Goal: Check status: Check status

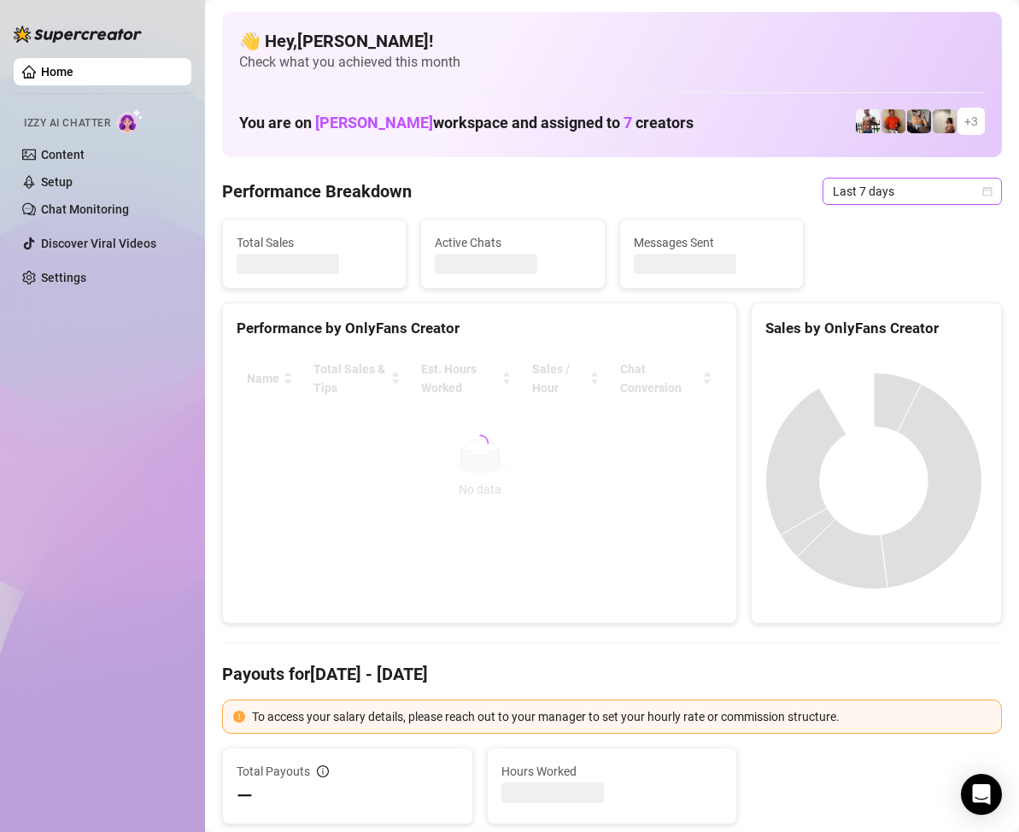
click at [982, 192] on icon "calendar" at bounding box center [987, 191] width 10 height 10
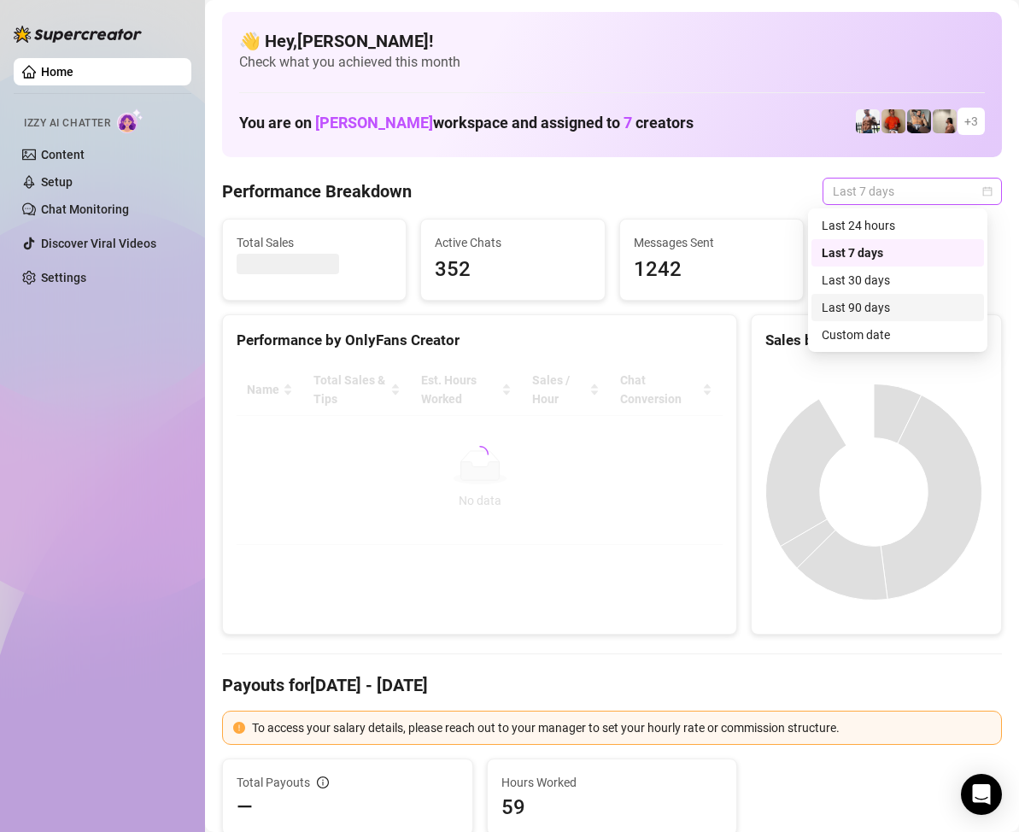
click at [967, 194] on span "Last 7 days" at bounding box center [912, 192] width 159 height 26
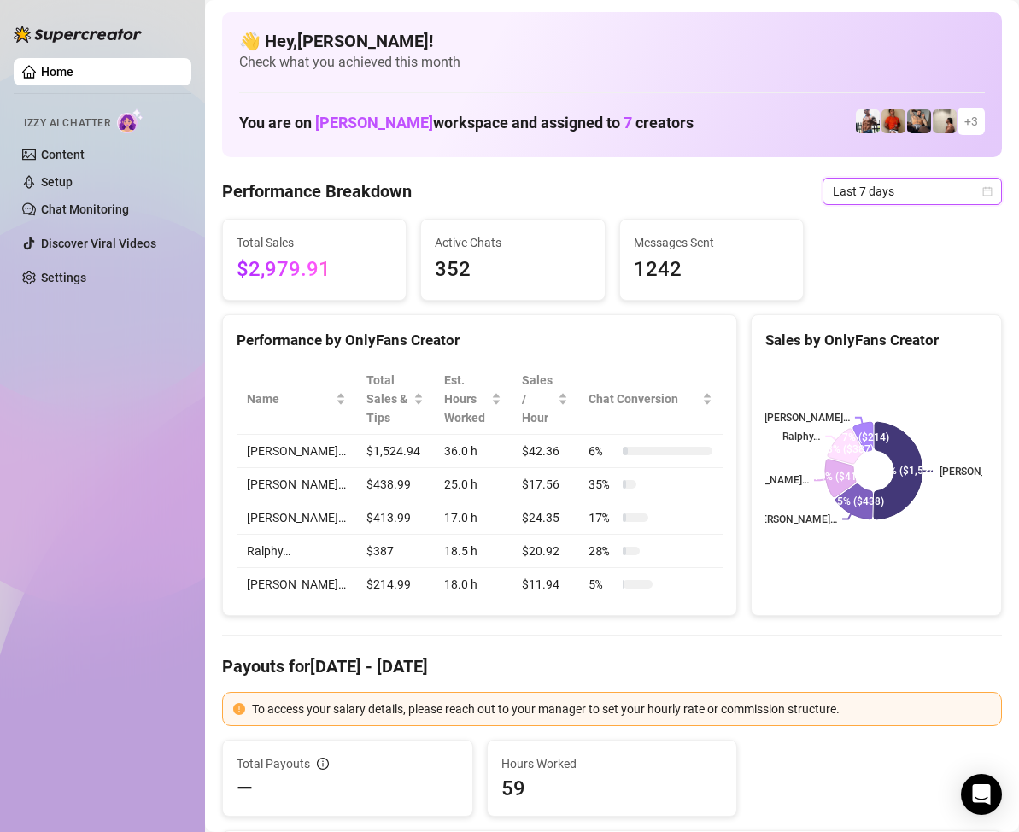
click at [983, 190] on icon "calendar" at bounding box center [987, 190] width 9 height 9
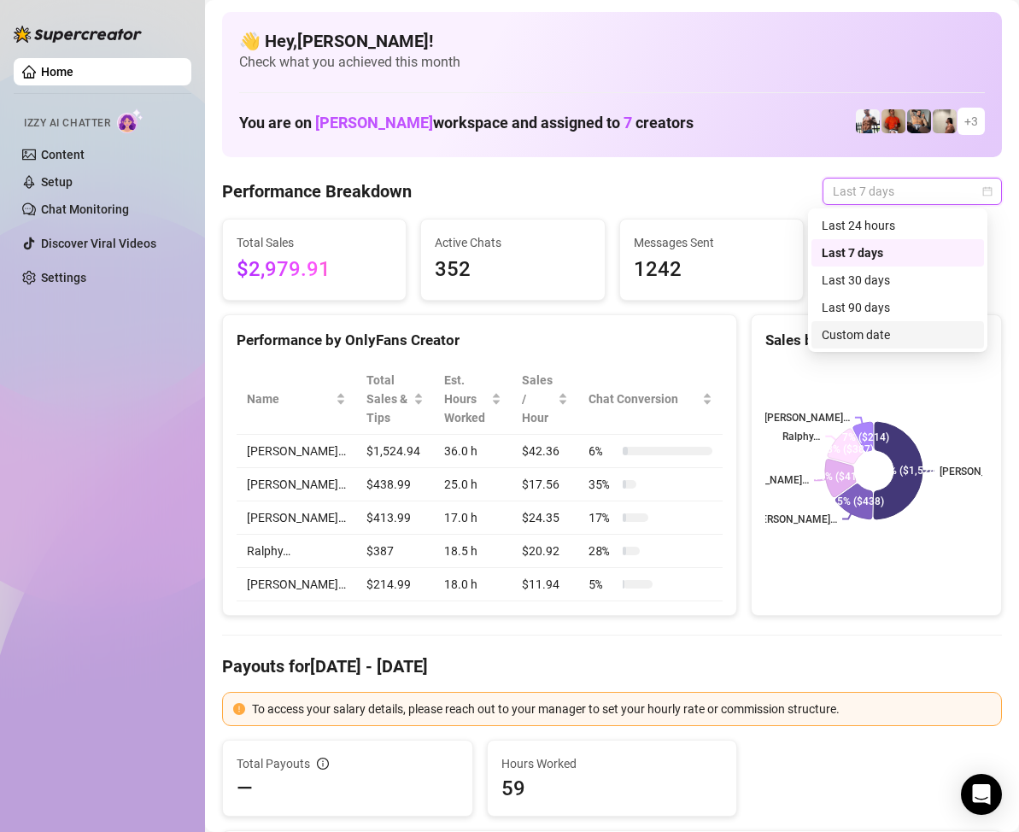
click at [866, 329] on div "Custom date" at bounding box center [898, 334] width 152 height 19
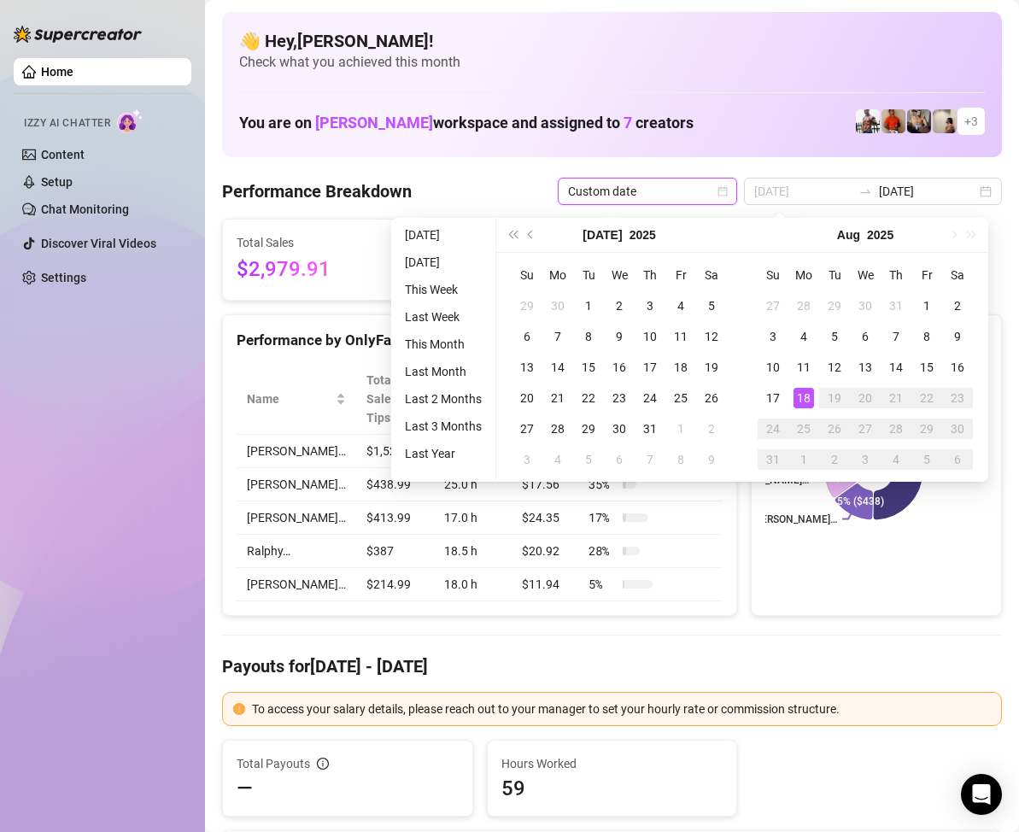
type input "[DATE]"
click at [801, 394] on div "18" at bounding box center [803, 398] width 20 height 20
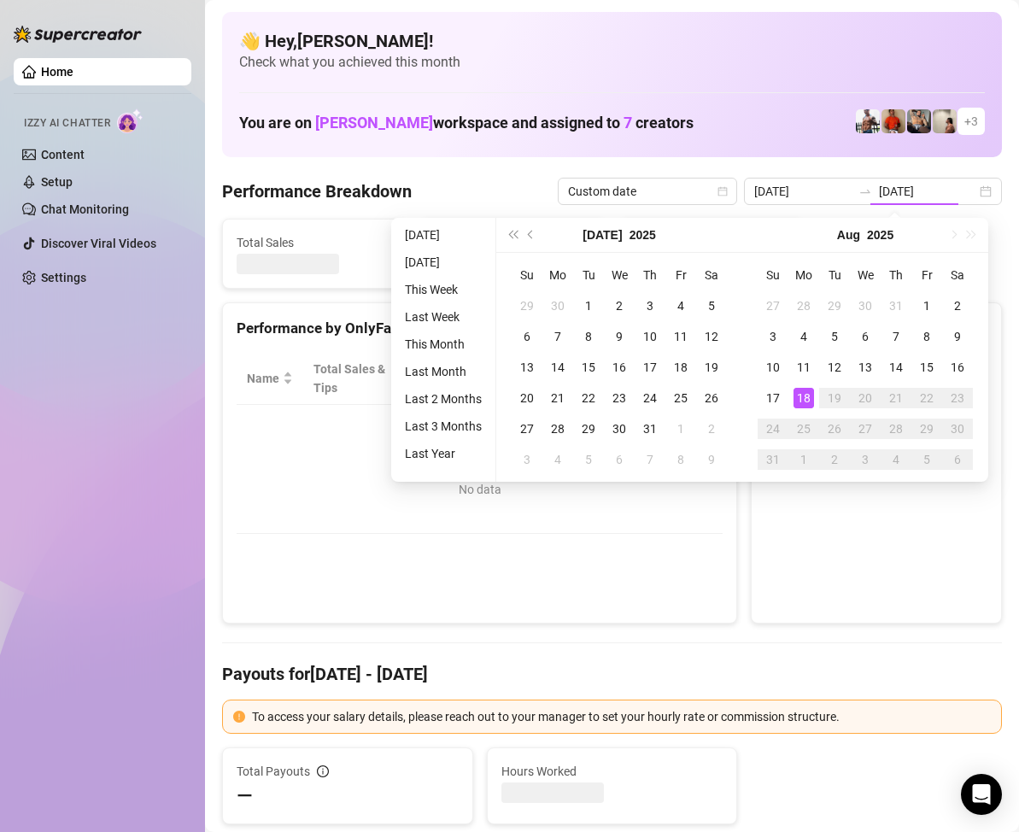
type input "[DATE]"
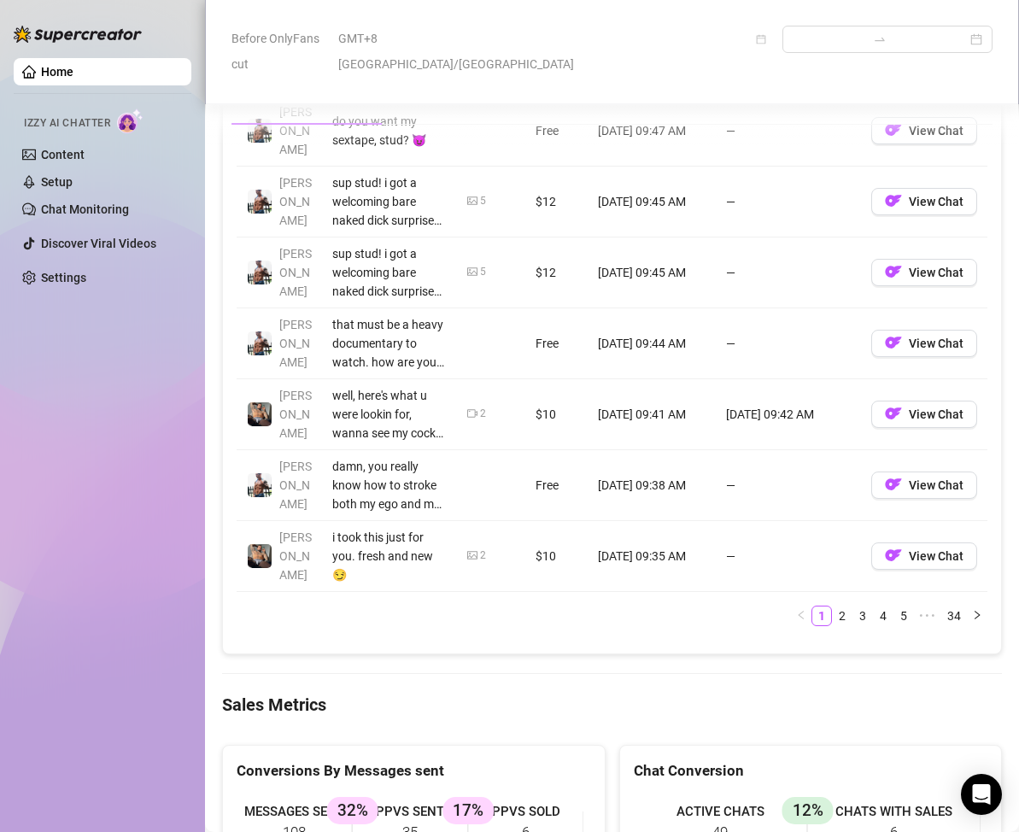
scroll to position [1537, 0]
